Goal: Task Accomplishment & Management: Use online tool/utility

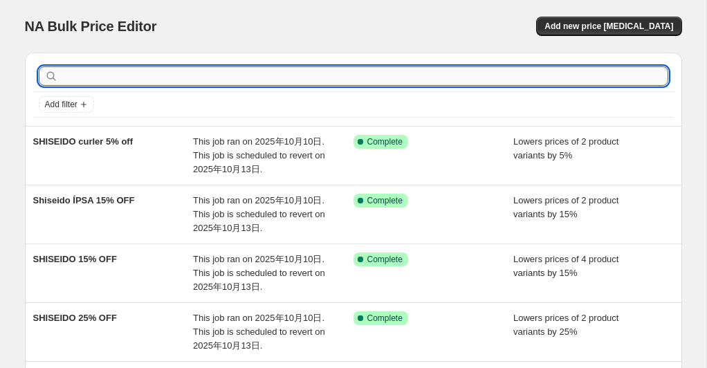
click at [157, 79] on input "text" at bounding box center [364, 75] width 607 height 19
paste input "MEGRHYTHM Steam"
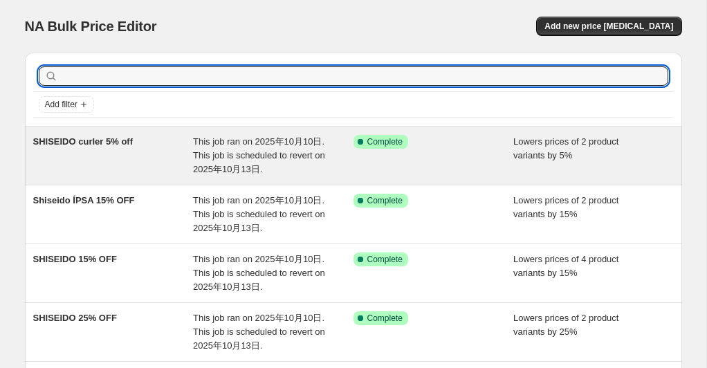
type input "MEGRHYTHM Steam"
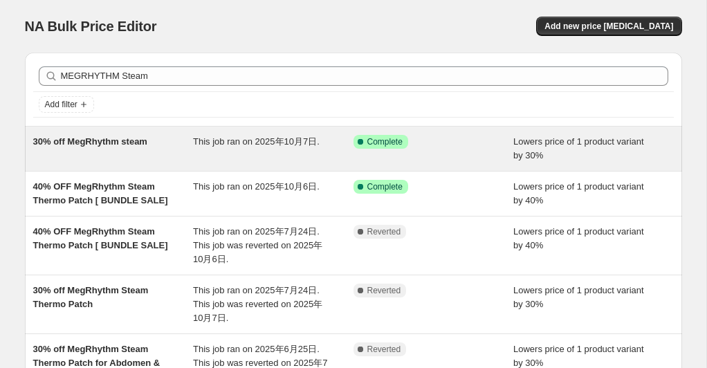
click at [192, 147] on div "30% off MegRhythm steam" at bounding box center [113, 149] width 160 height 28
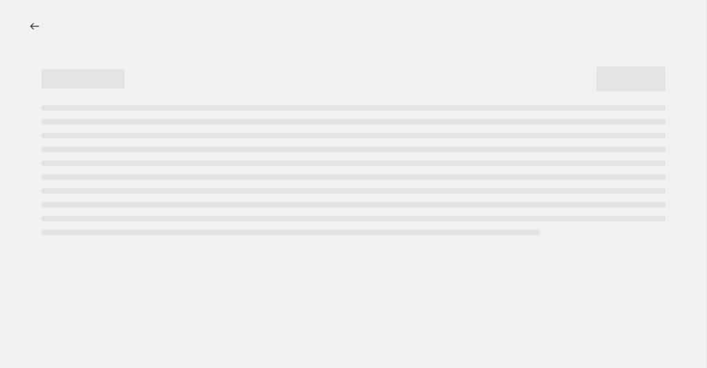
select select "percentage"
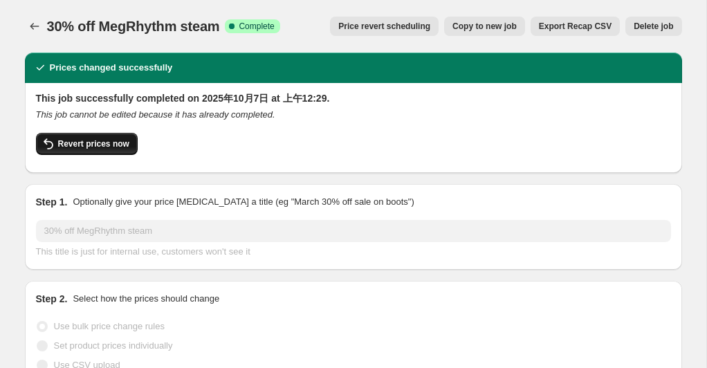
click at [120, 148] on span "Revert prices now" at bounding box center [93, 143] width 71 height 11
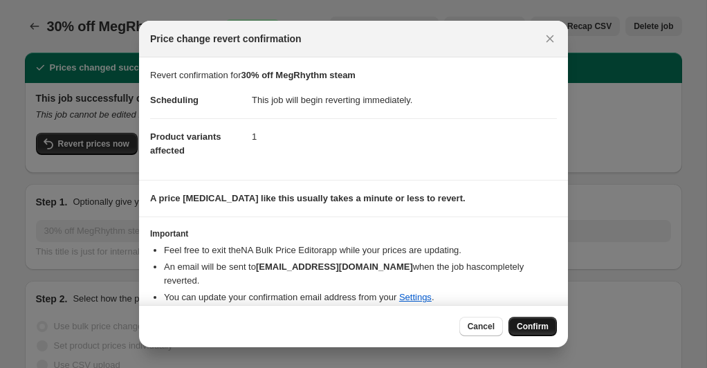
click at [519, 322] on span "Confirm" at bounding box center [533, 326] width 32 height 11
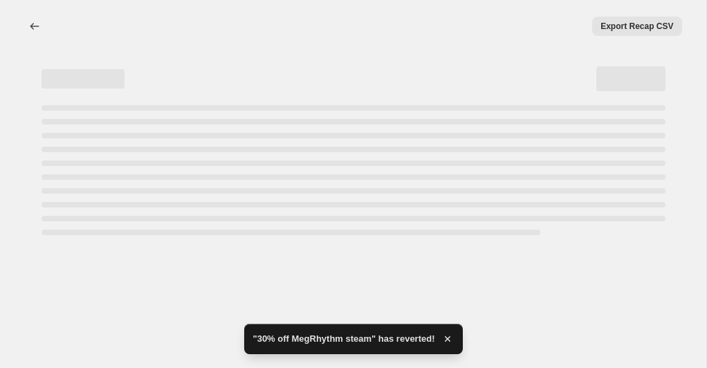
select select "percentage"
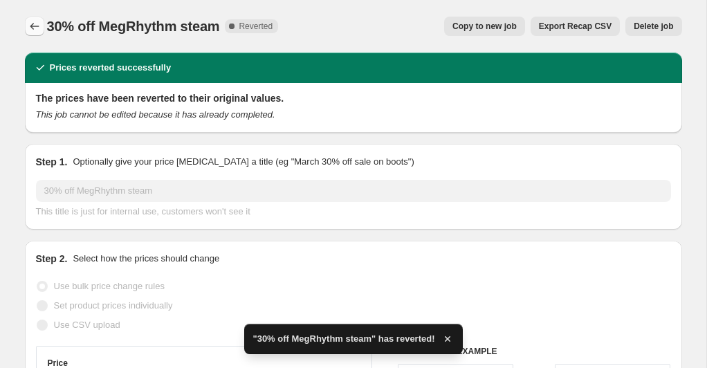
click at [37, 26] on icon "Price change jobs" at bounding box center [35, 26] width 14 height 14
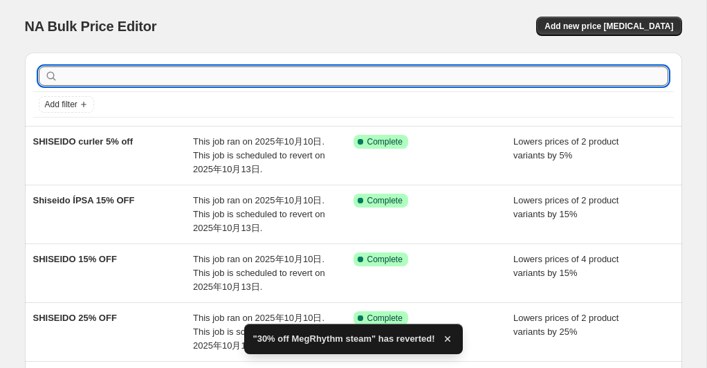
click at [183, 75] on input "text" at bounding box center [364, 75] width 607 height 19
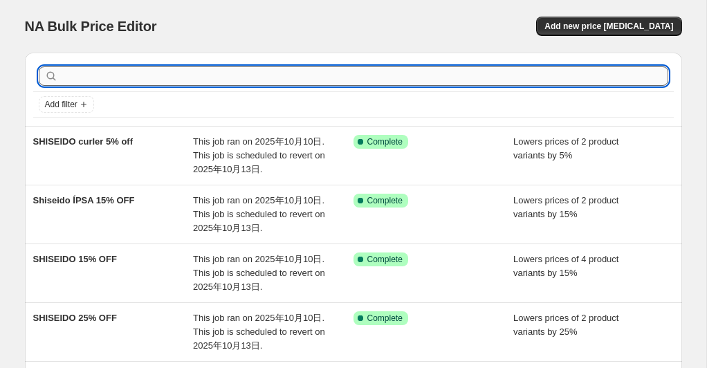
paste input "MEGRHYTHM Steam"
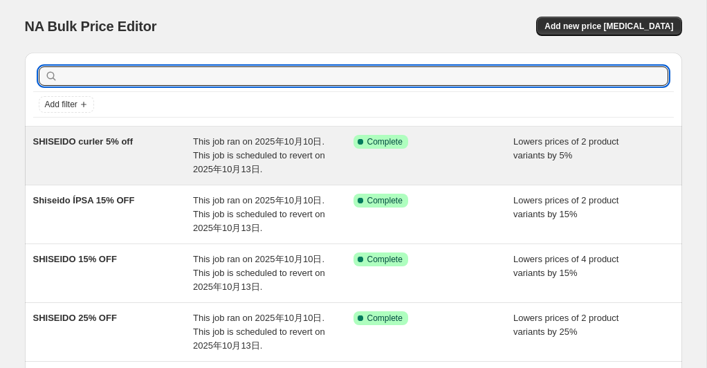
type input "MEGRHYTHM Steam"
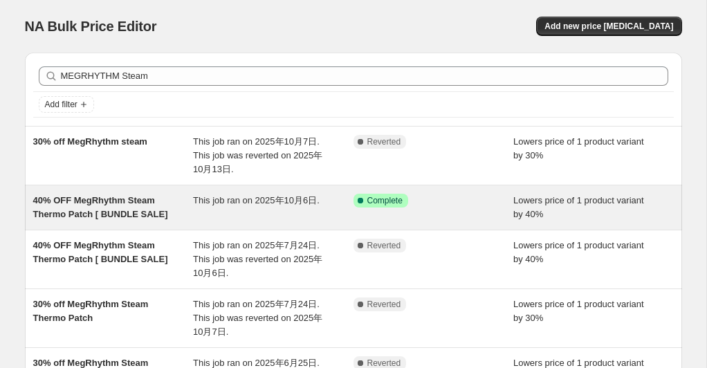
click at [142, 201] on span "40% OFF MegRhythm Steam Thermo Patch [ BUNDLE SALE]" at bounding box center [100, 207] width 135 height 24
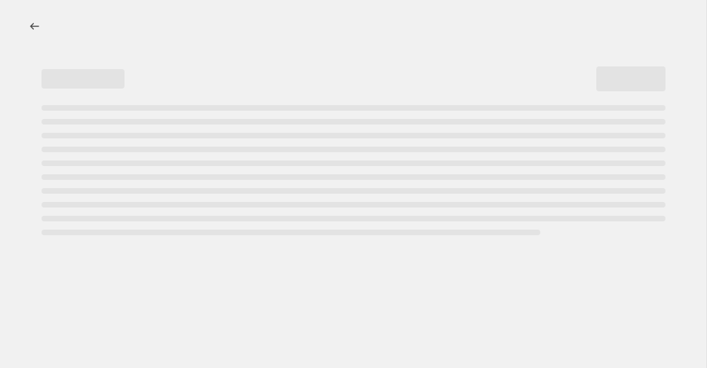
select select "percentage"
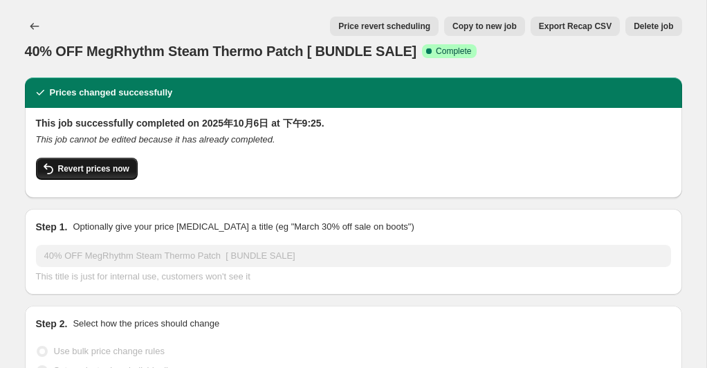
click at [120, 162] on button "Revert prices now" at bounding box center [87, 169] width 102 height 22
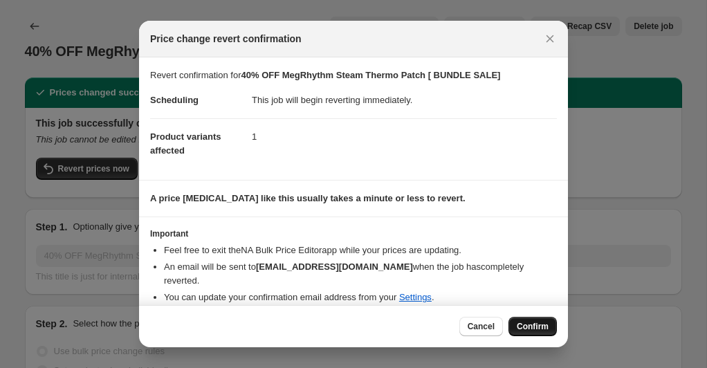
click at [531, 329] on span "Confirm" at bounding box center [533, 326] width 32 height 11
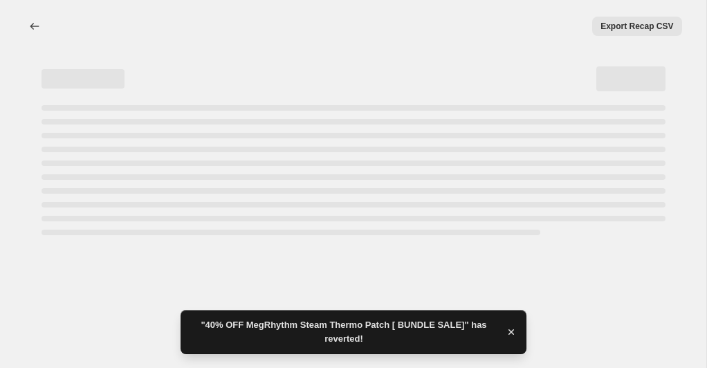
select select "percentage"
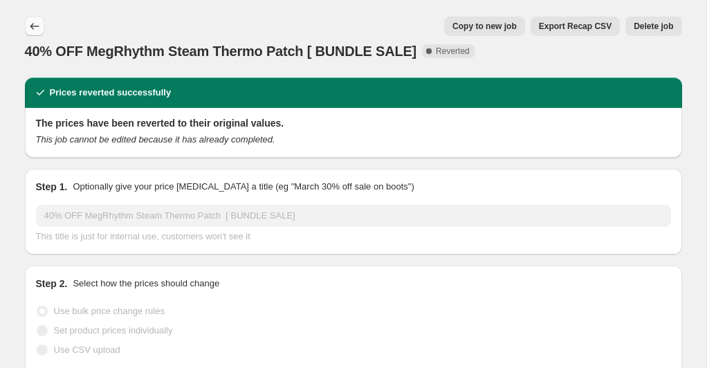
click at [40, 26] on icon "Price change jobs" at bounding box center [35, 26] width 14 height 14
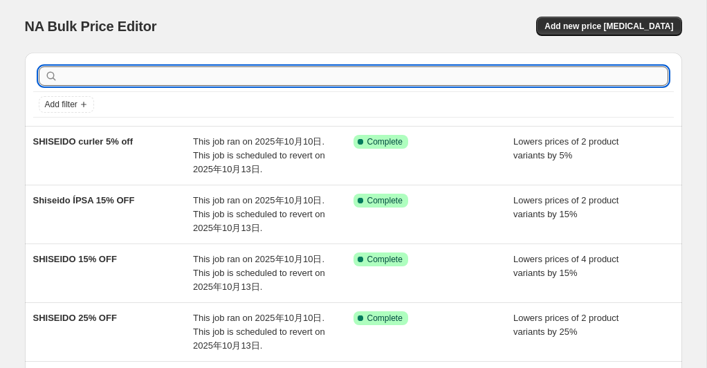
click at [193, 74] on input "text" at bounding box center [364, 75] width 607 height 19
click at [308, 69] on input "text" at bounding box center [364, 75] width 607 height 19
paste input "MEGRHYTHM Steam"
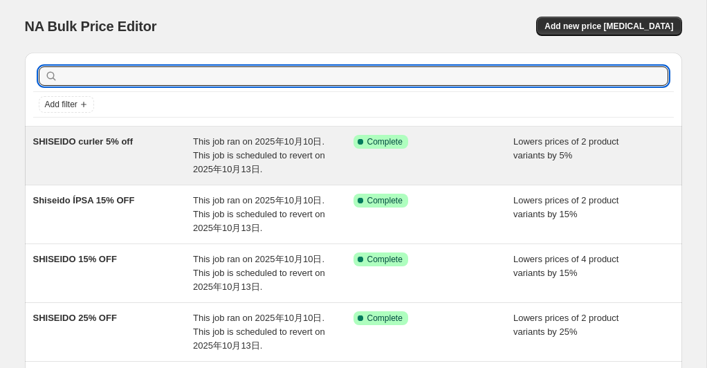
type input "MEGRHYTHM Steam"
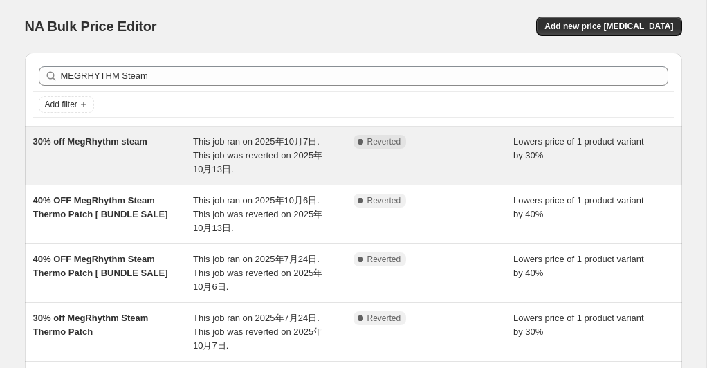
click at [583, 147] on span "Lowers price of 1 product variant by 30%" at bounding box center [578, 148] width 131 height 24
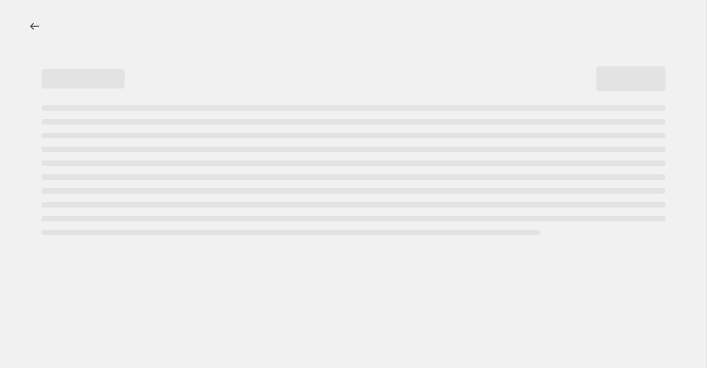
select select "percentage"
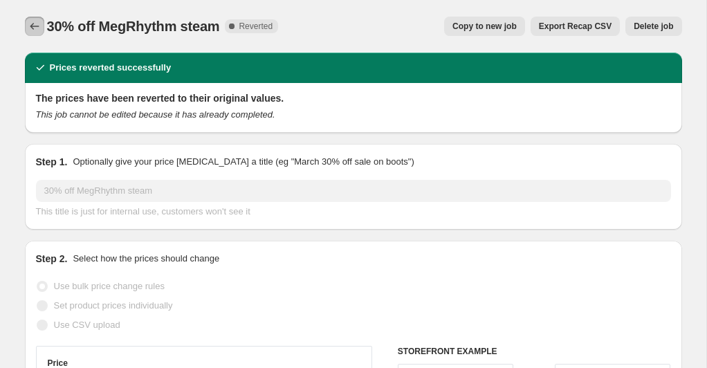
click at [28, 28] on icon "Price change jobs" at bounding box center [35, 26] width 14 height 14
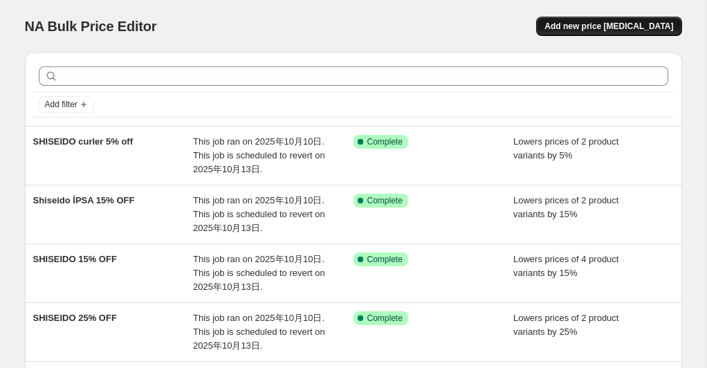
click at [578, 26] on span "Add new price [MEDICAL_DATA]" at bounding box center [608, 26] width 129 height 11
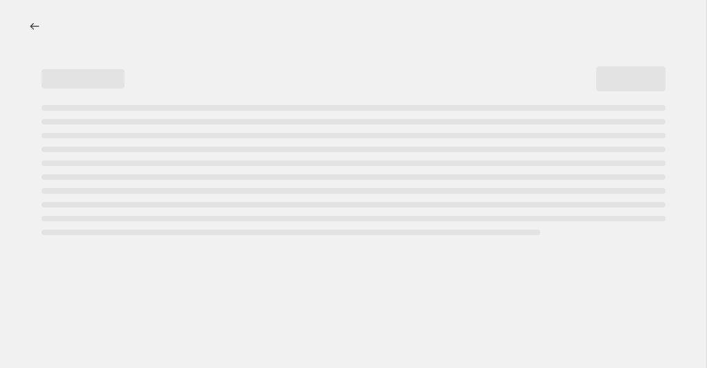
select select "percentage"
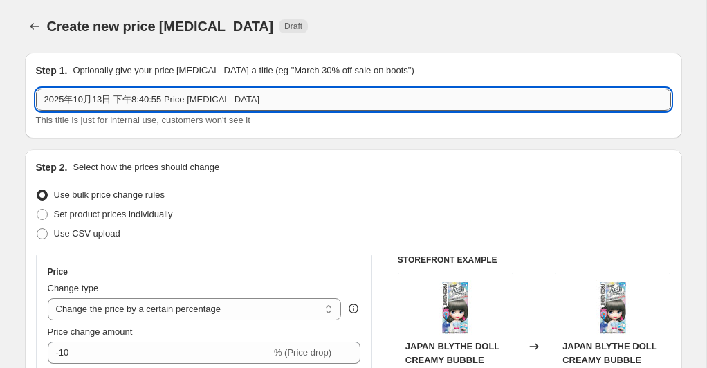
drag, startPoint x: 253, startPoint y: 103, endPoint x: 55, endPoint y: 98, distance: 198.6
click at [39, 100] on input "2025年10月13日 下午8:40:55 Price [MEDICAL_DATA]" at bounding box center [353, 100] width 635 height 22
paste input "MEGRHYTHM Steam"
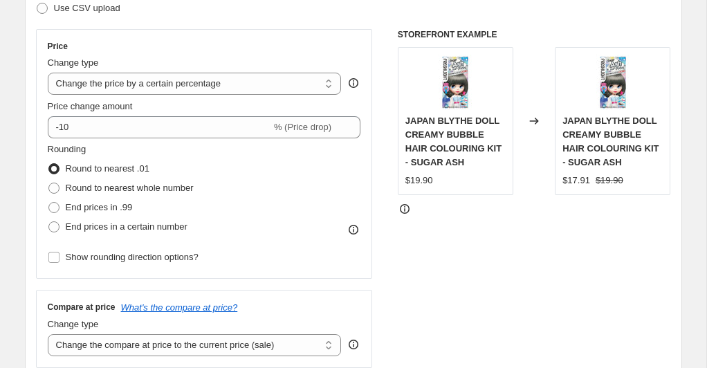
scroll to position [228, 0]
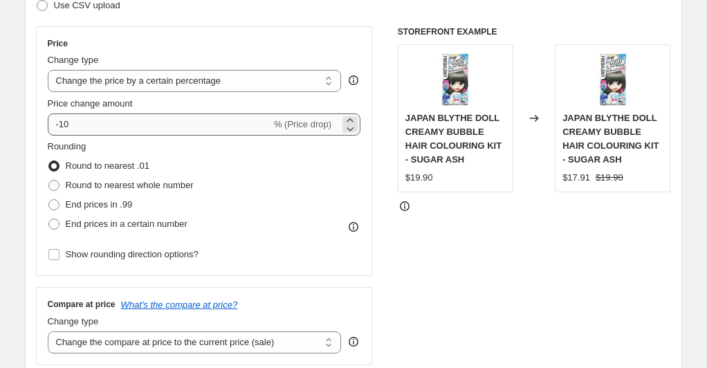
type input "MEGRHYTHM Steam Special 4U $6"
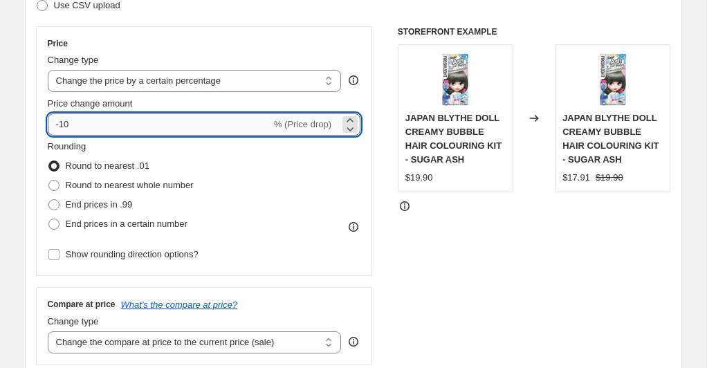
click at [127, 122] on input "-10" at bounding box center [159, 124] width 223 height 22
type input "-13.90"
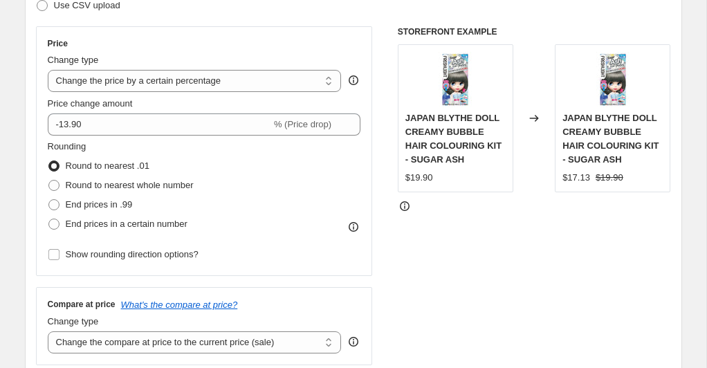
click at [264, 172] on div "Rounding Round to nearest .01 Round to nearest whole number End prices in .99 E…" at bounding box center [204, 187] width 313 height 94
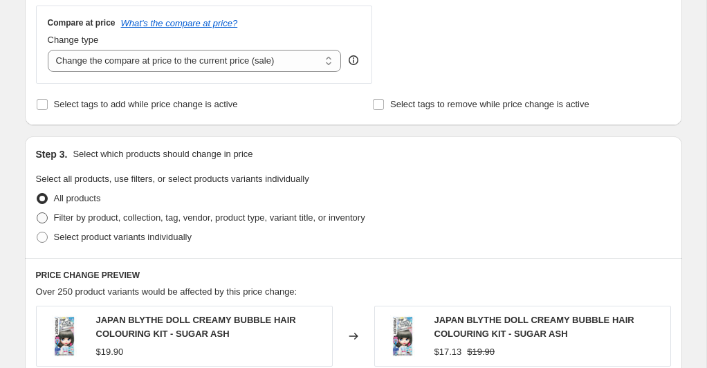
scroll to position [520, 0]
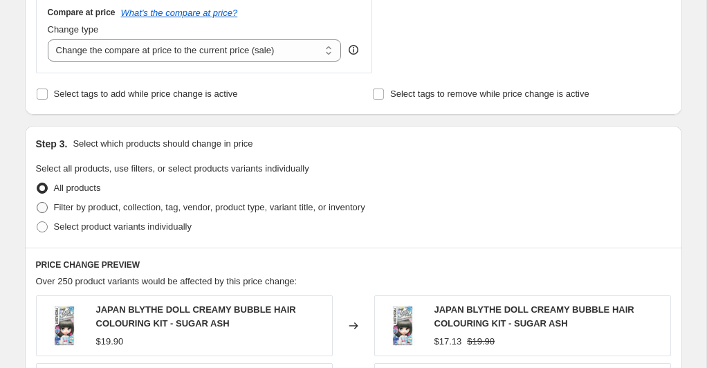
click at [46, 205] on span at bounding box center [42, 207] width 11 height 11
click at [37, 203] on input "Filter by product, collection, tag, vendor, product type, variant title, or inv…" at bounding box center [37, 202] width 1 height 1
radio input "true"
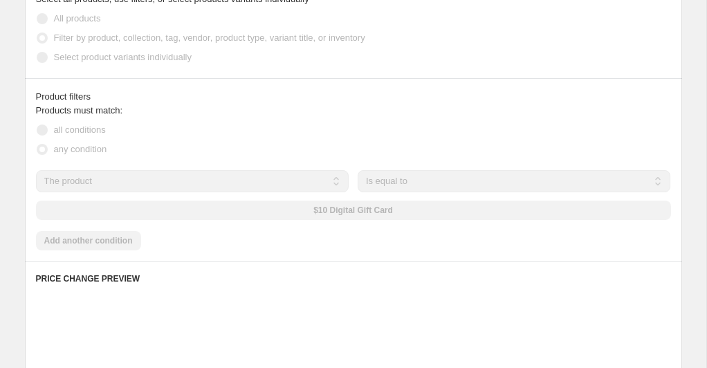
scroll to position [706, 0]
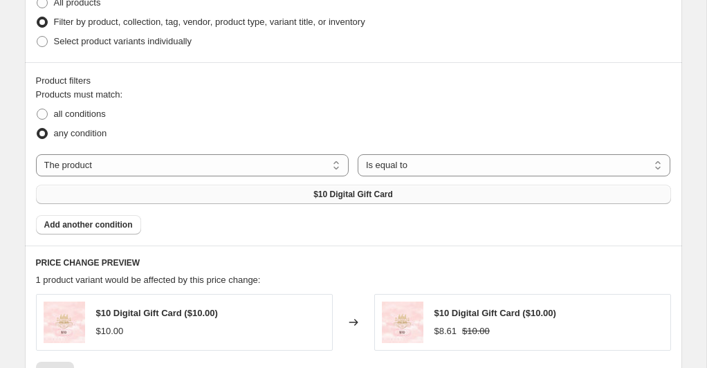
click at [388, 194] on span "$10 Digital Gift Card" at bounding box center [353, 194] width 80 height 11
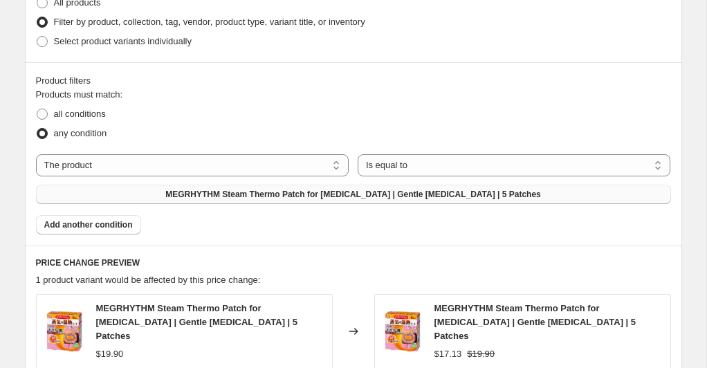
click at [388, 261] on h6 "PRICE CHANGE PREVIEW" at bounding box center [353, 262] width 635 height 11
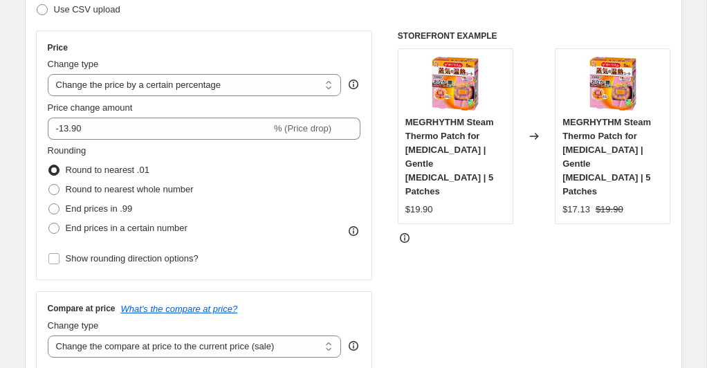
scroll to position [223, 0]
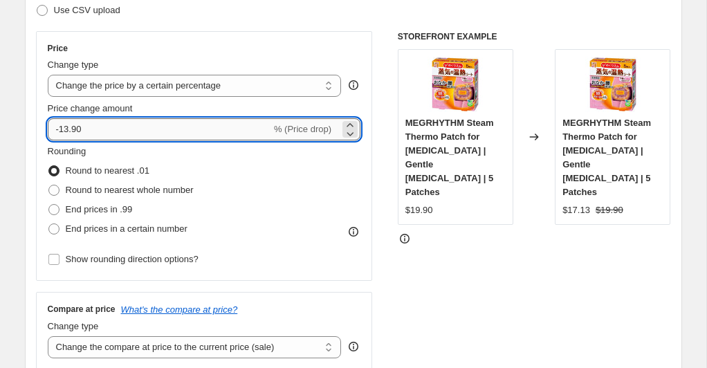
click at [157, 136] on input "-13.90" at bounding box center [159, 129] width 223 height 22
click at [346, 132] on icon at bounding box center [350, 134] width 14 height 14
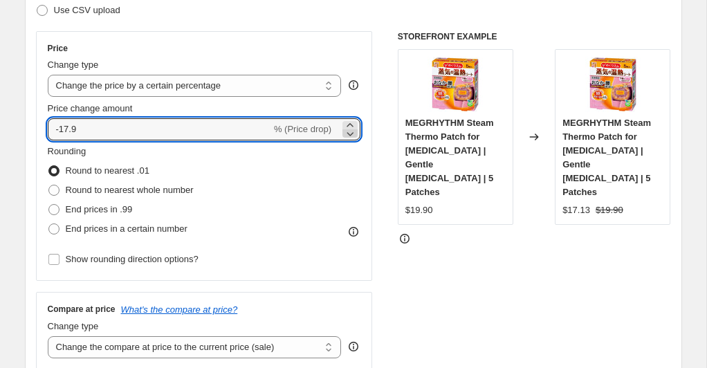
click at [346, 132] on icon at bounding box center [350, 134] width 14 height 14
click at [194, 130] on input "-19.9" at bounding box center [159, 129] width 223 height 22
click at [124, 128] on input "-4.9" at bounding box center [159, 129] width 223 height 22
drag, startPoint x: 95, startPoint y: 127, endPoint x: 42, endPoint y: 127, distance: 52.6
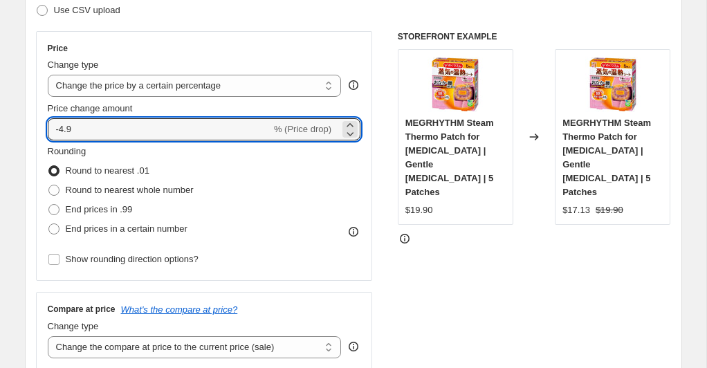
click at [42, 127] on div "Price Change type Change the price to a certain amount Change the price by a ce…" at bounding box center [204, 156] width 337 height 250
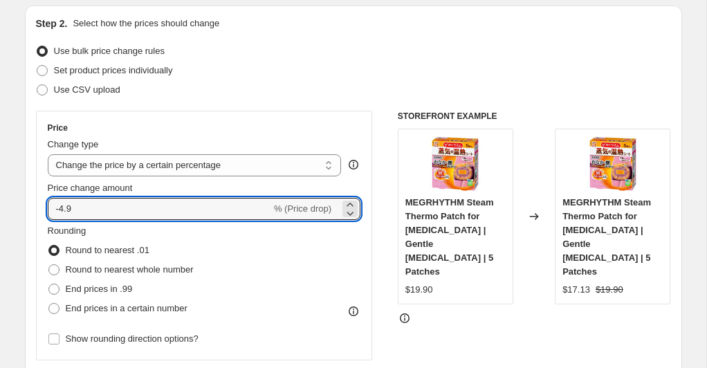
scroll to position [207, 0]
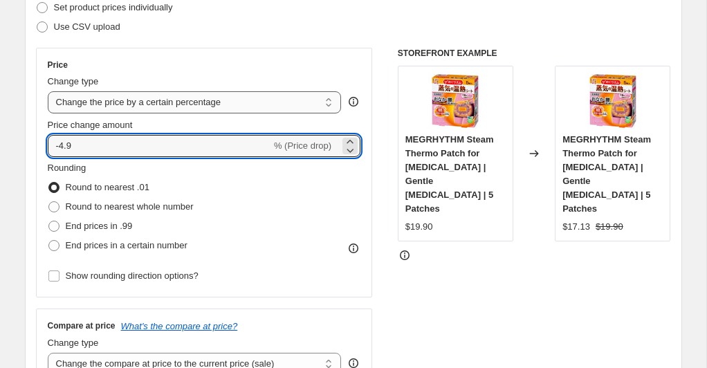
type input "-4.9"
click at [313, 103] on select "Change the price to a certain amount Change the price by a certain amount Chang…" at bounding box center [195, 102] width 294 height 22
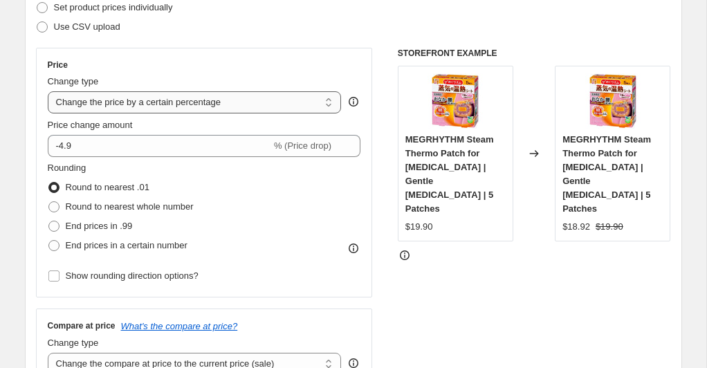
select select "by"
click at [48, 91] on select "Change the price to a certain amount Change the price by a certain amount Chang…" at bounding box center [195, 102] width 294 height 22
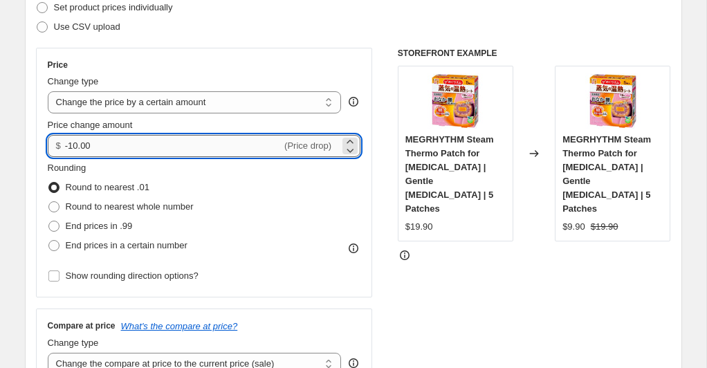
click at [80, 146] on input "-10.00" at bounding box center [173, 146] width 216 height 22
type input "-13.90"
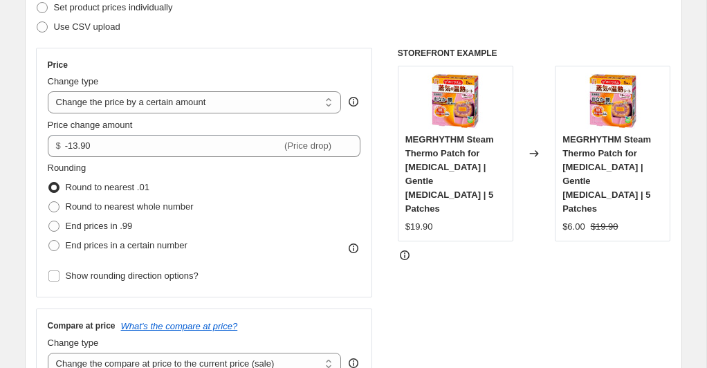
click at [276, 196] on div "Rounding Round to nearest .01 Round to nearest whole number End prices in .99 E…" at bounding box center [204, 208] width 313 height 94
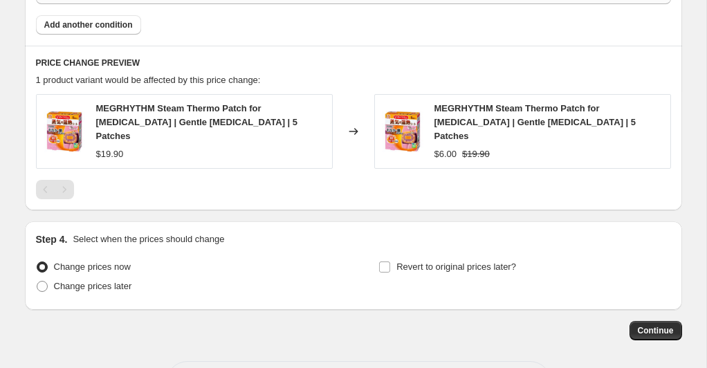
scroll to position [914, 0]
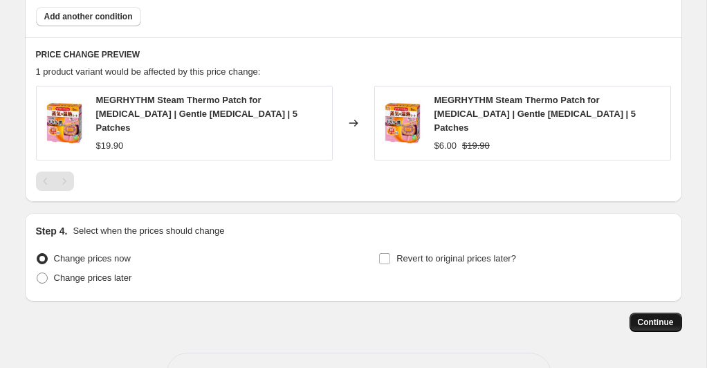
click at [652, 317] on span "Continue" at bounding box center [656, 322] width 36 height 11
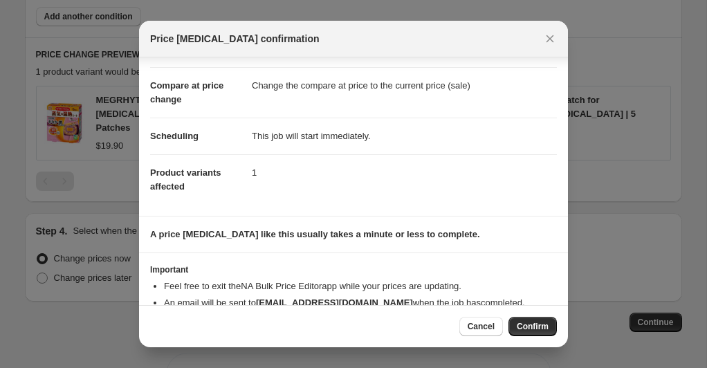
scroll to position [85, 0]
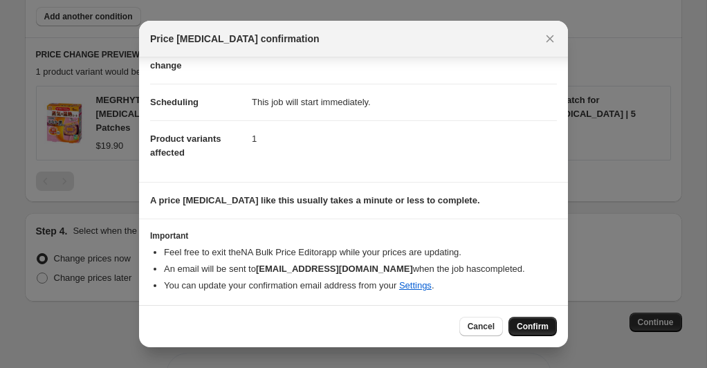
click at [528, 320] on button "Confirm" at bounding box center [532, 326] width 48 height 19
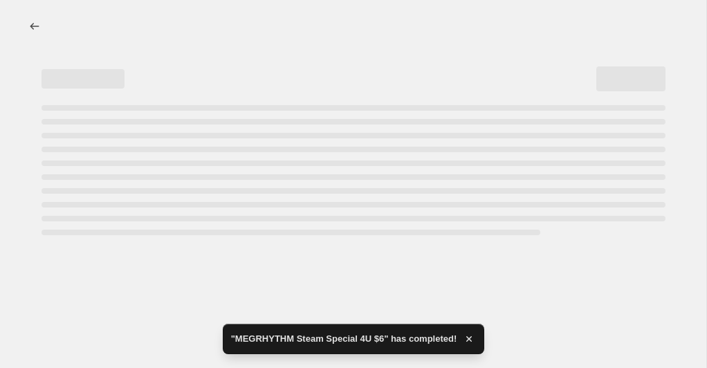
select select "by"
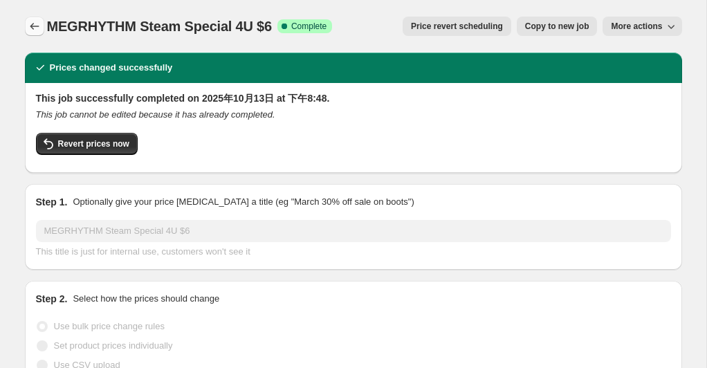
click at [35, 26] on icon "Price change jobs" at bounding box center [35, 26] width 14 height 14
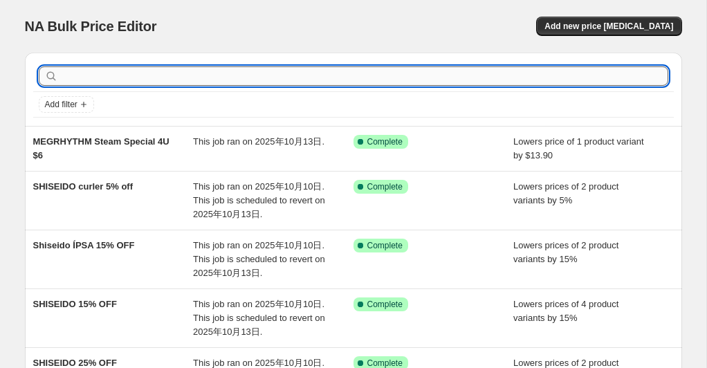
click at [335, 80] on input "text" at bounding box center [364, 75] width 607 height 19
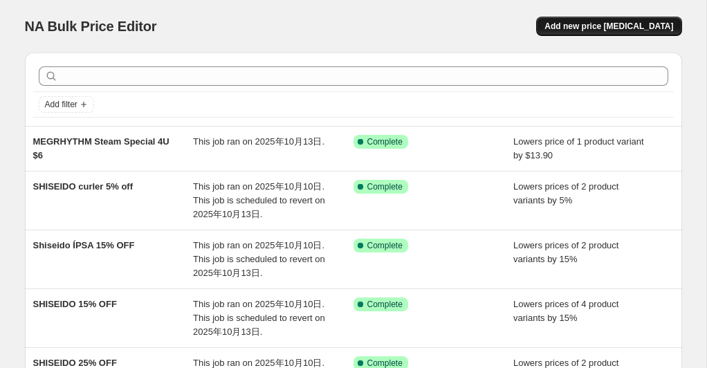
click at [603, 32] on button "Add new price [MEDICAL_DATA]" at bounding box center [608, 26] width 145 height 19
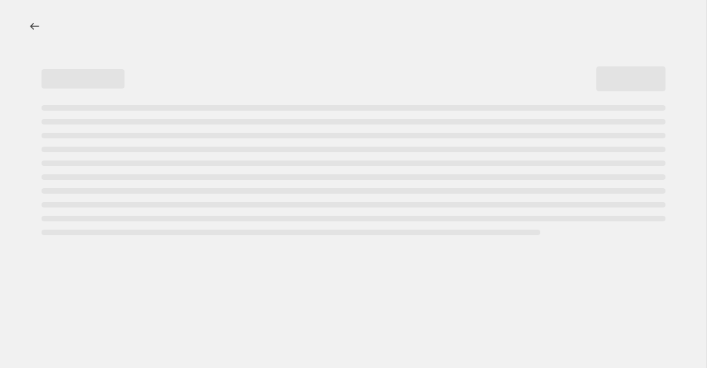
select select "percentage"
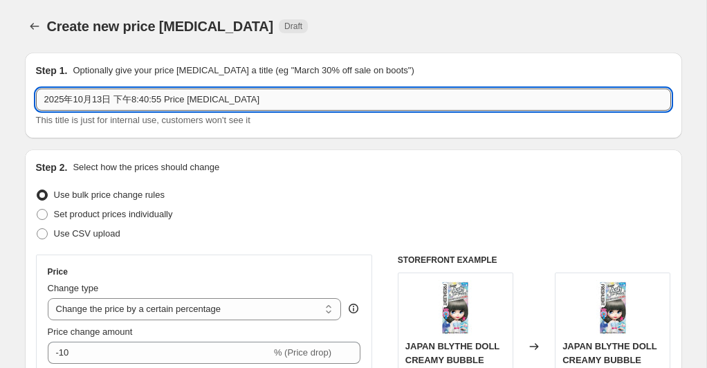
drag, startPoint x: 250, startPoint y: 107, endPoint x: 61, endPoint y: 98, distance: 189.7
click at [30, 100] on div "Step 1. Optionally give your price [MEDICAL_DATA] a title (eg "March 30% off sa…" at bounding box center [353, 96] width 657 height 86
paste input "MEGRHYTHM Steam"
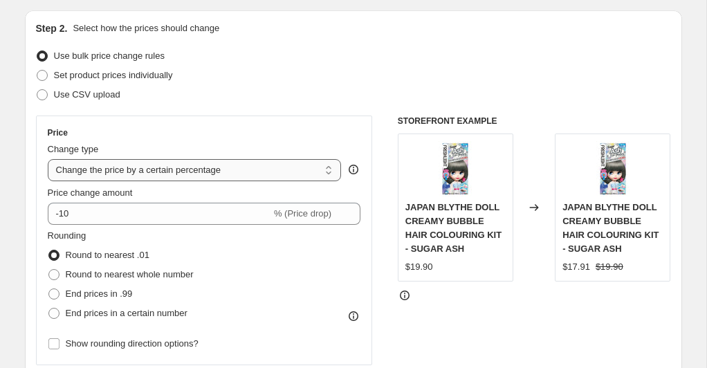
scroll to position [136, 0]
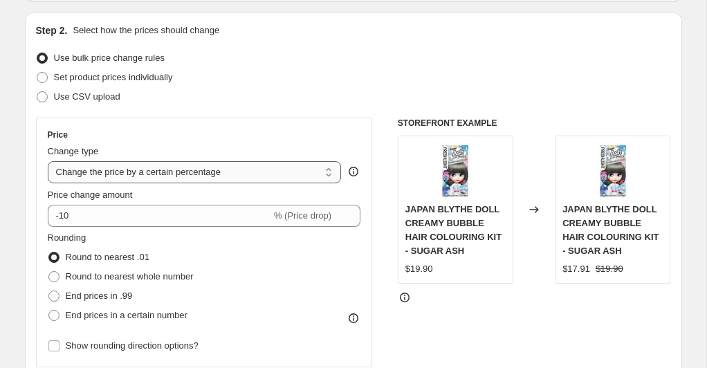
type input "MEGRHYTHM Steam Special 4U $25 [[DATE]]"
click at [273, 174] on select "Change the price to a certain amount Change the price by a certain amount Chang…" at bounding box center [195, 173] width 294 height 22
select select "by"
click at [48, 162] on select "Change the price to a certain amount Change the price by a certain amount Chang…" at bounding box center [195, 173] width 294 height 22
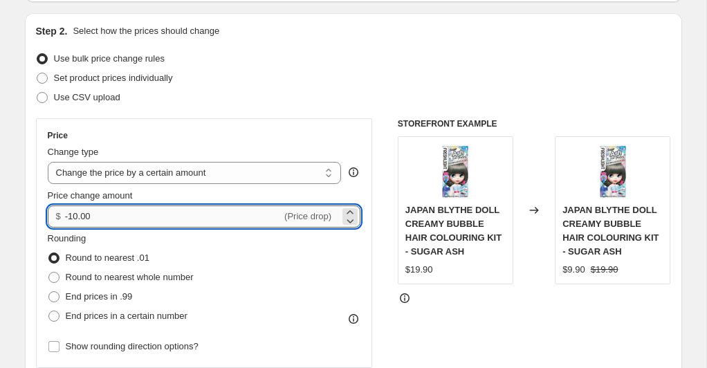
click at [186, 212] on input "-10.00" at bounding box center [173, 216] width 216 height 22
type input "-1"
type input "0"
type input "-74.50"
click at [305, 128] on div "Price Change type Change the price to a certain amount Change the price by a ce…" at bounding box center [204, 243] width 337 height 250
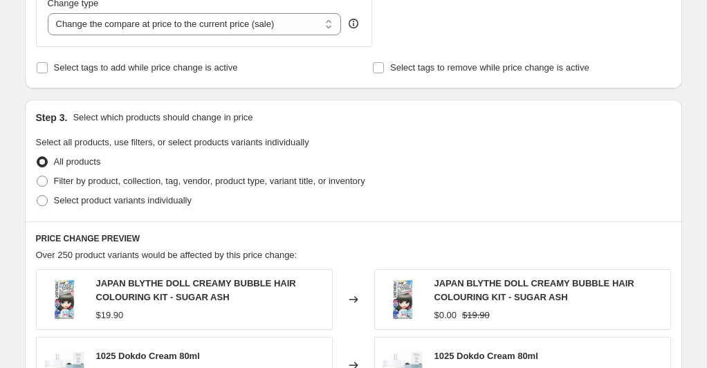
scroll to position [549, 0]
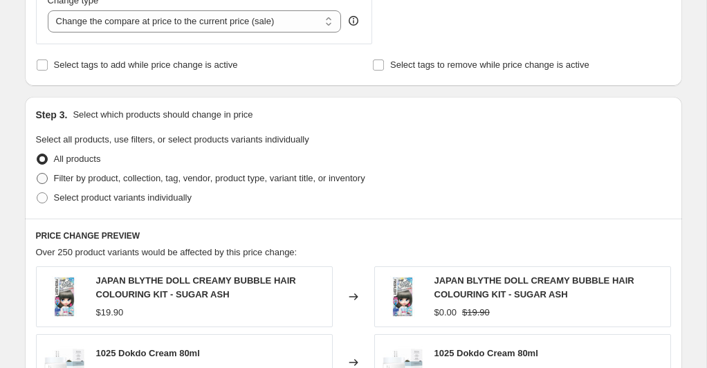
click at [42, 179] on span at bounding box center [42, 178] width 11 height 11
click at [37, 174] on input "Filter by product, collection, tag, vendor, product type, variant title, or inv…" at bounding box center [37, 173] width 1 height 1
radio input "true"
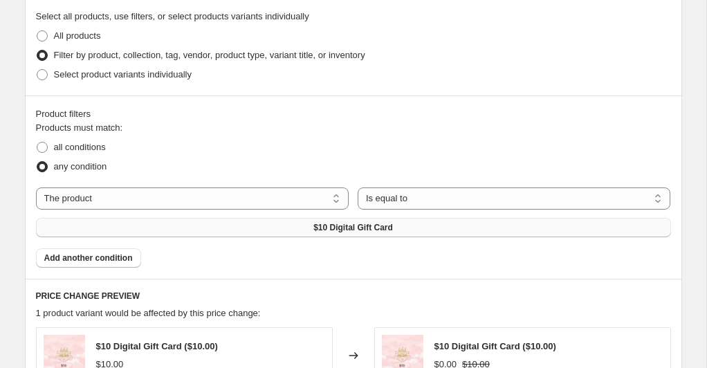
scroll to position [672, 0]
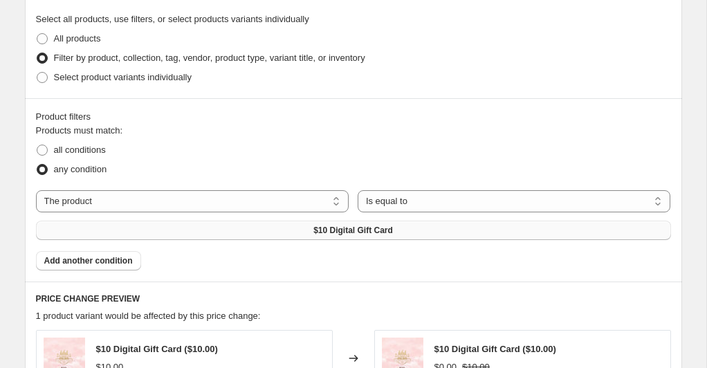
click at [375, 233] on span "$10 Digital Gift Card" at bounding box center [353, 230] width 80 height 11
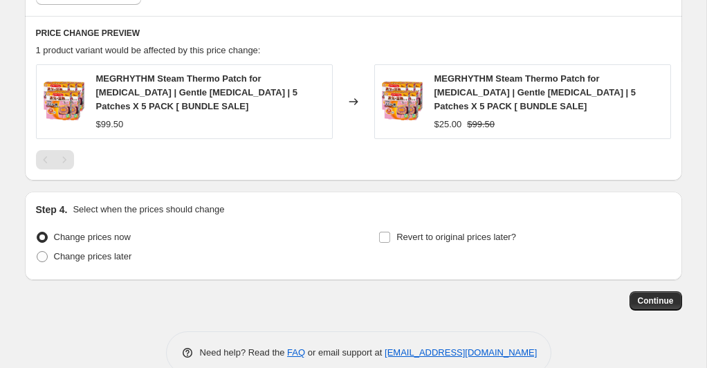
scroll to position [942, 0]
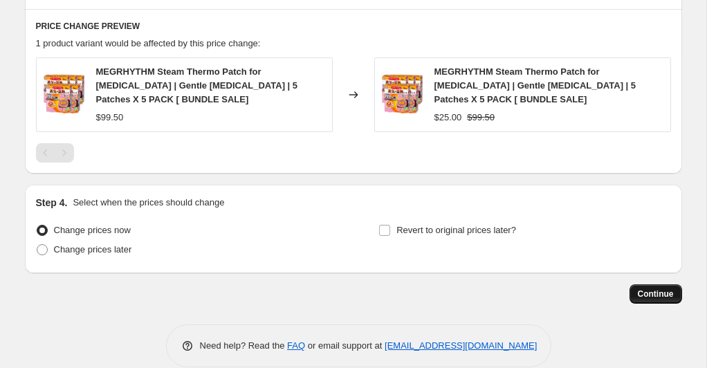
click at [657, 291] on span "Continue" at bounding box center [656, 293] width 36 height 11
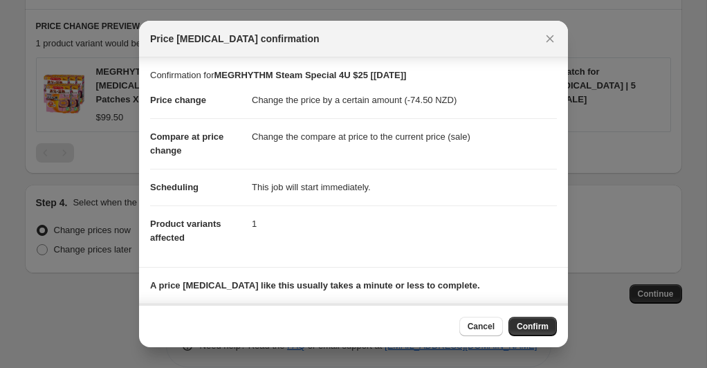
scroll to position [85, 0]
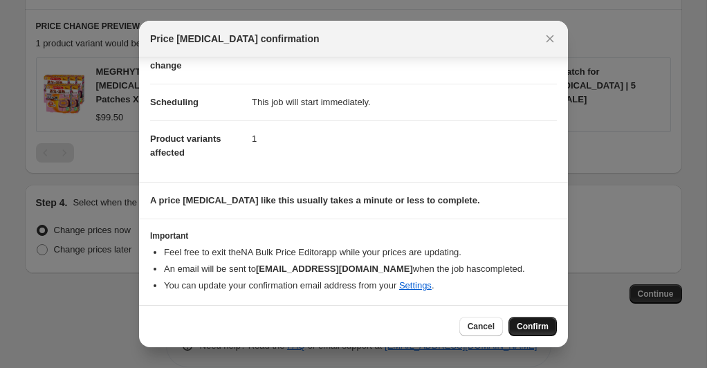
click at [546, 329] on span "Confirm" at bounding box center [533, 326] width 32 height 11
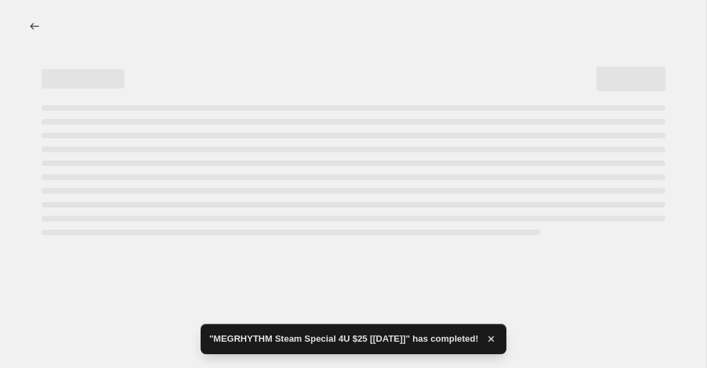
select select "by"
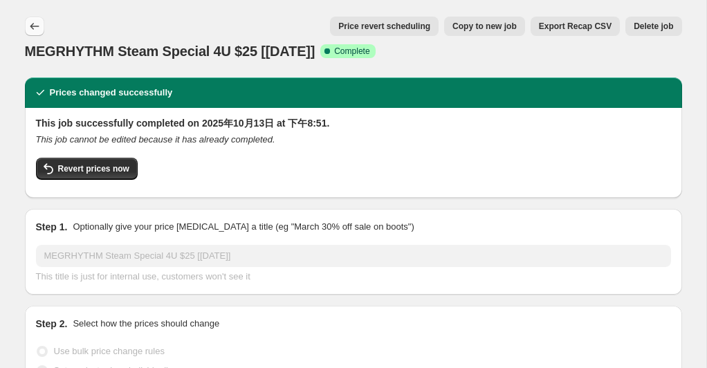
click at [35, 30] on icon "Price change jobs" at bounding box center [35, 26] width 14 height 14
